Goal: Information Seeking & Learning: Check status

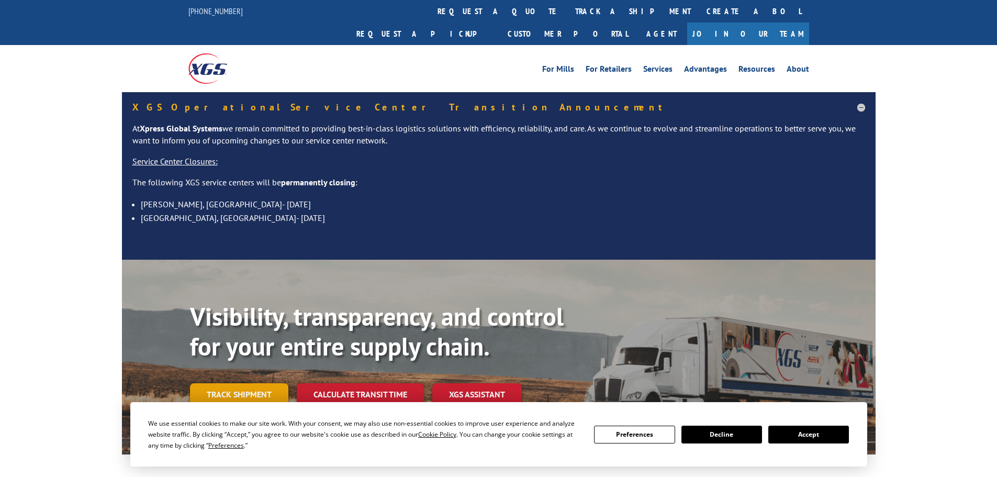
click at [254, 383] on link "Track shipment" at bounding box center [239, 394] width 98 height 22
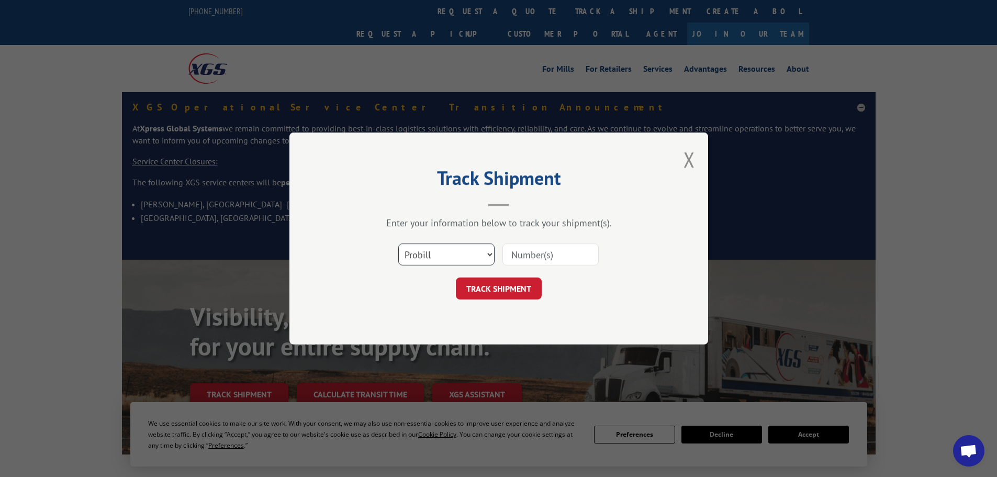
click at [490, 254] on select "Select category... Probill BOL PO" at bounding box center [446, 254] width 96 height 22
select select "po"
click at [398, 243] on select "Select category... Probill BOL PO" at bounding box center [446, 254] width 96 height 22
click at [510, 248] on input at bounding box center [550, 254] width 96 height 22
type input "03531030"
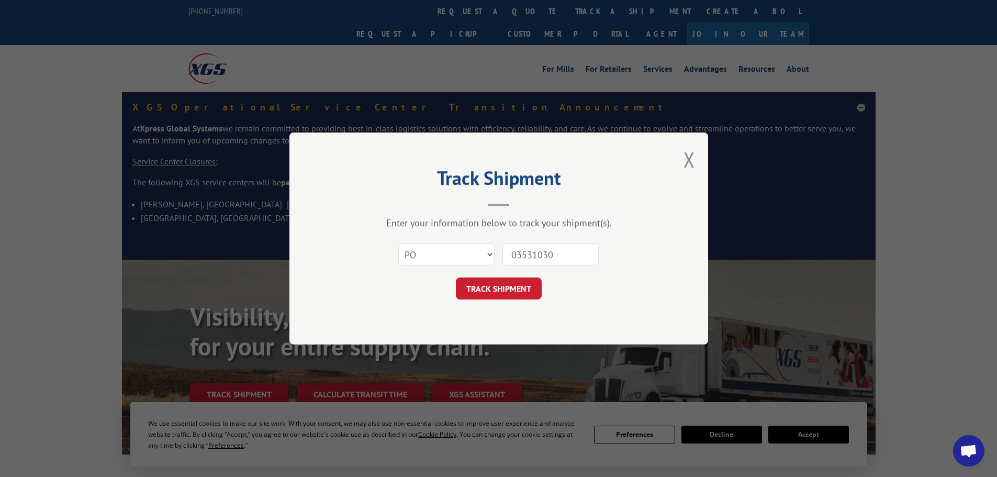
click button "TRACK SHIPMENT" at bounding box center [499, 288] width 86 height 22
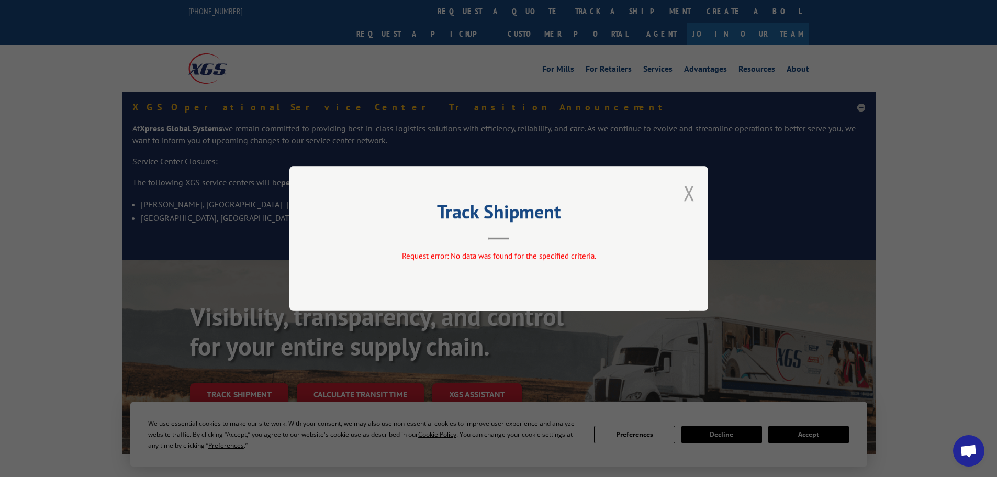
click at [693, 189] on button "Close modal" at bounding box center [689, 193] width 12 height 28
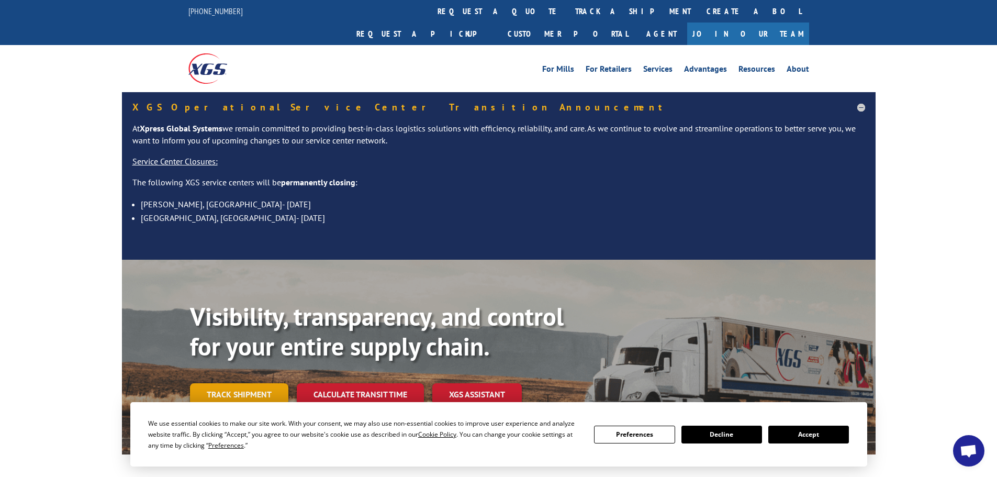
click at [236, 383] on link "Track shipment" at bounding box center [239, 394] width 98 height 22
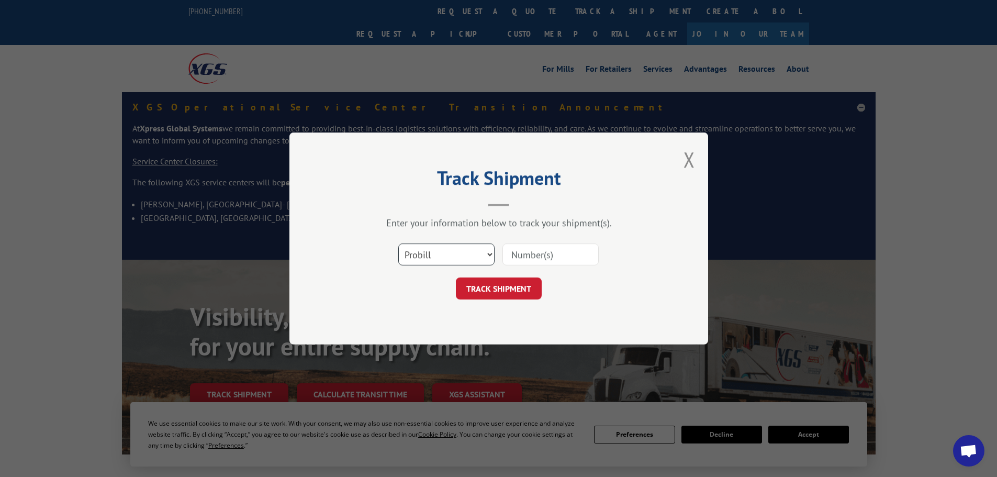
click at [489, 255] on select "Select category... Probill BOL PO" at bounding box center [446, 254] width 96 height 22
select select "bol"
click at [398, 243] on select "Select category... Probill BOL PO" at bounding box center [446, 254] width 96 height 22
click at [506, 253] on input at bounding box center [550, 254] width 96 height 22
paste input "07332592705418295"
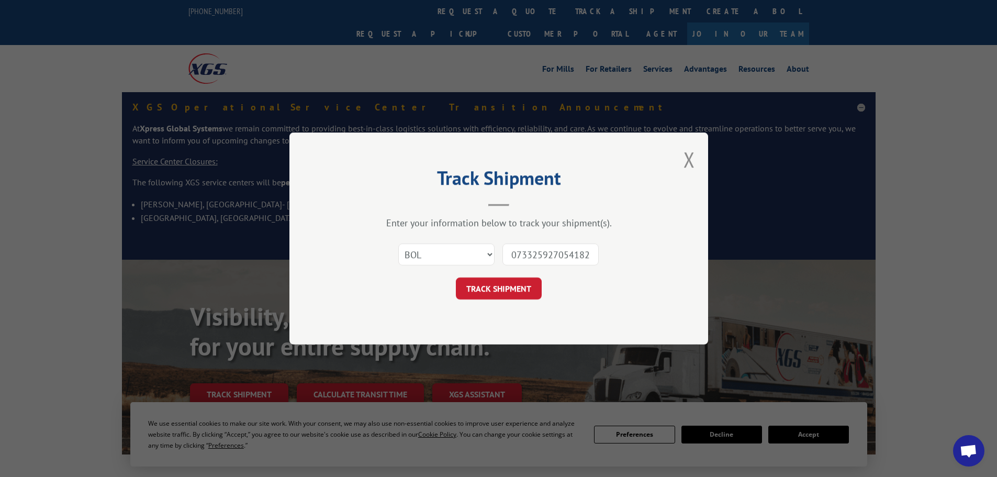
scroll to position [0, 8]
type input "07332592705418295"
click at [510, 285] on button "TRACK SHIPMENT" at bounding box center [499, 288] width 86 height 22
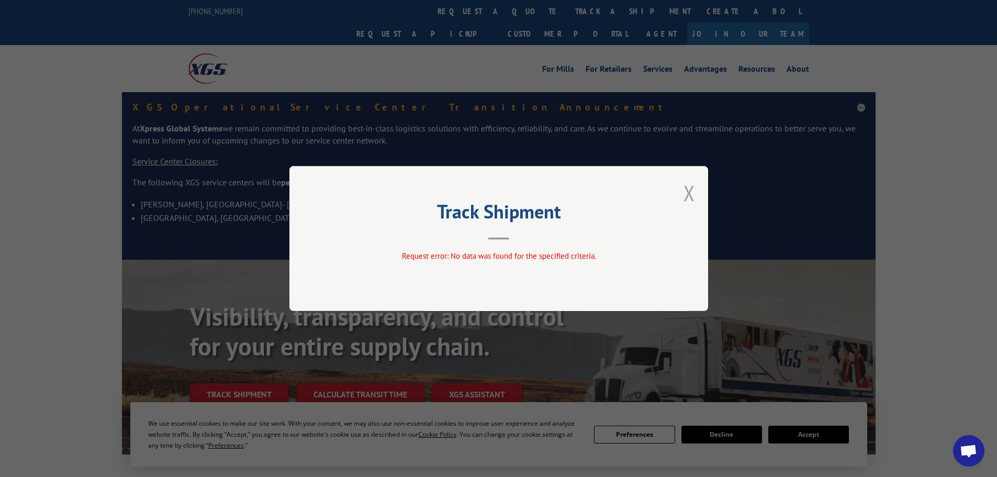
click at [686, 194] on button "Close modal" at bounding box center [689, 193] width 12 height 28
